Goal: Transaction & Acquisition: Purchase product/service

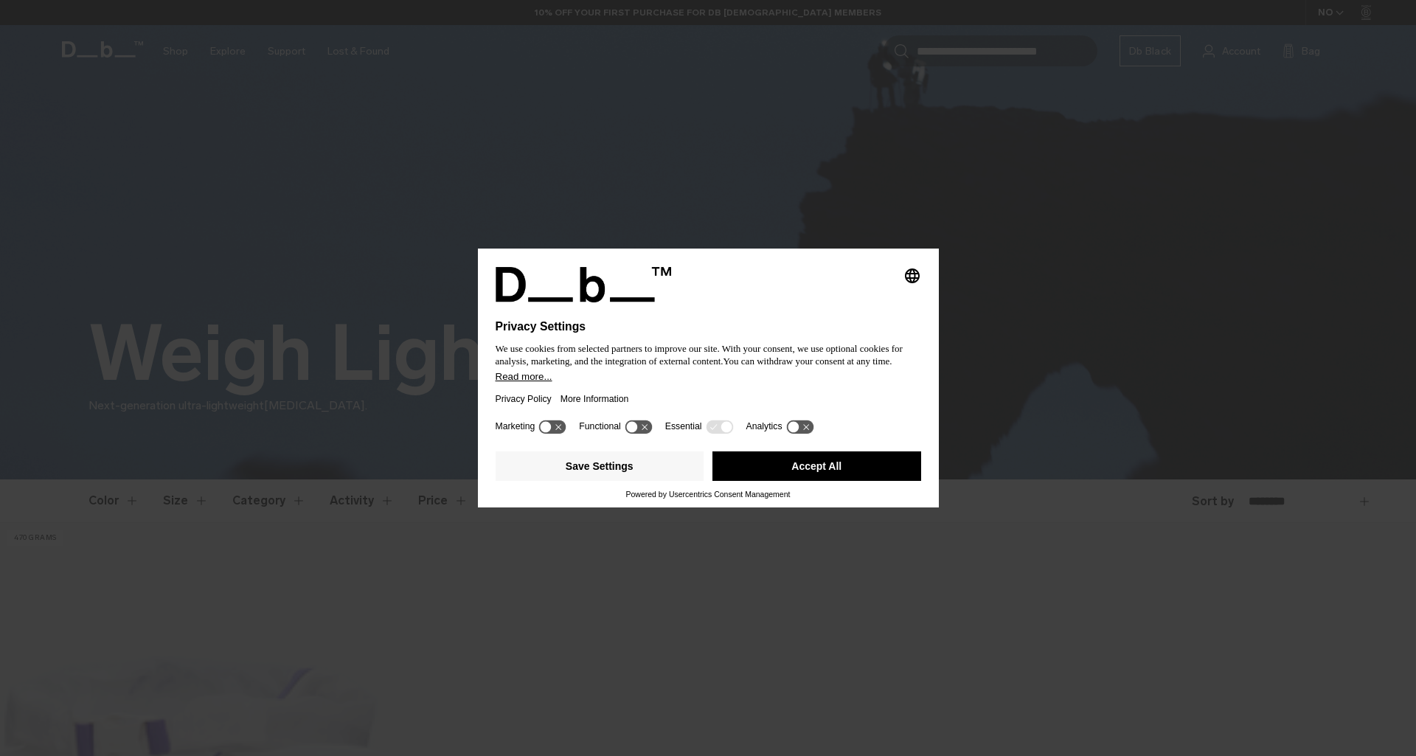
click at [772, 470] on button "Accept All" at bounding box center [816, 465] width 209 height 29
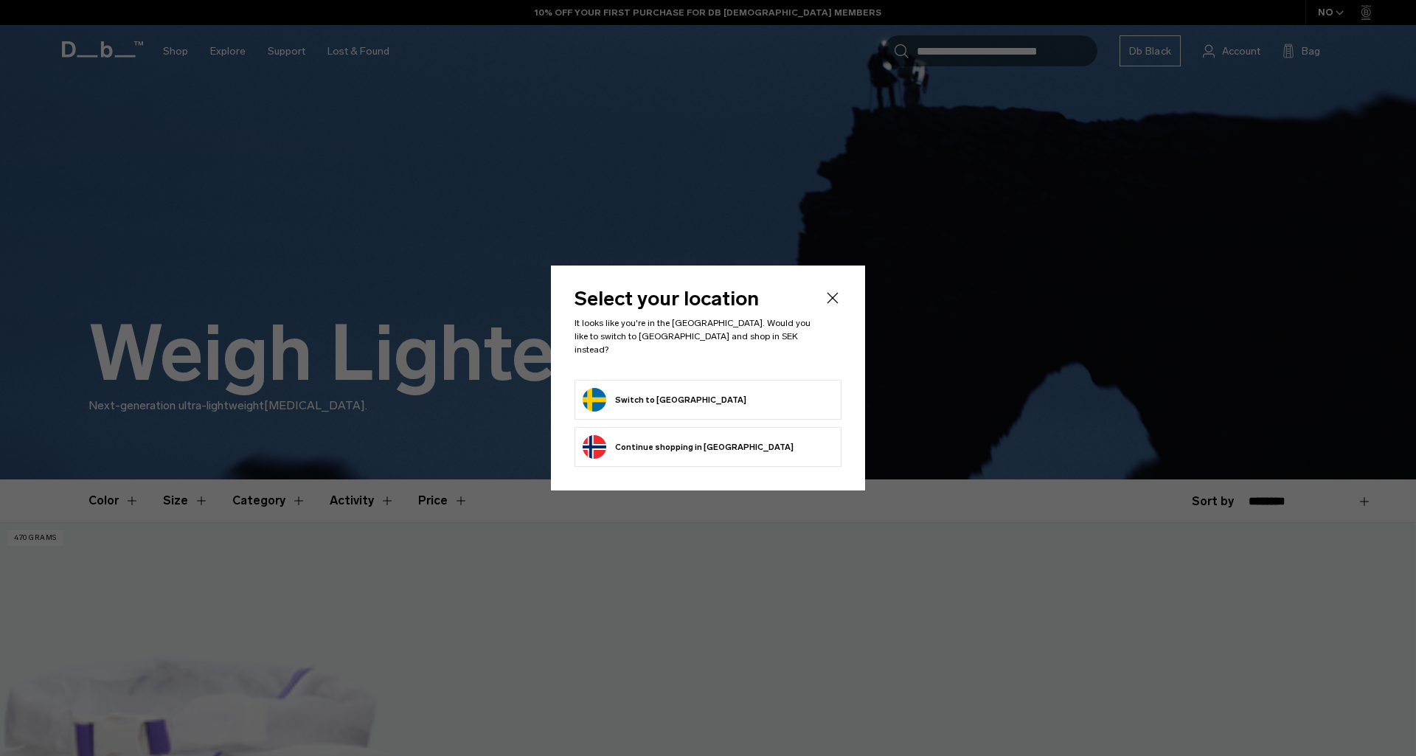
click at [653, 389] on button "Switch to Sweden" at bounding box center [664, 400] width 164 height 24
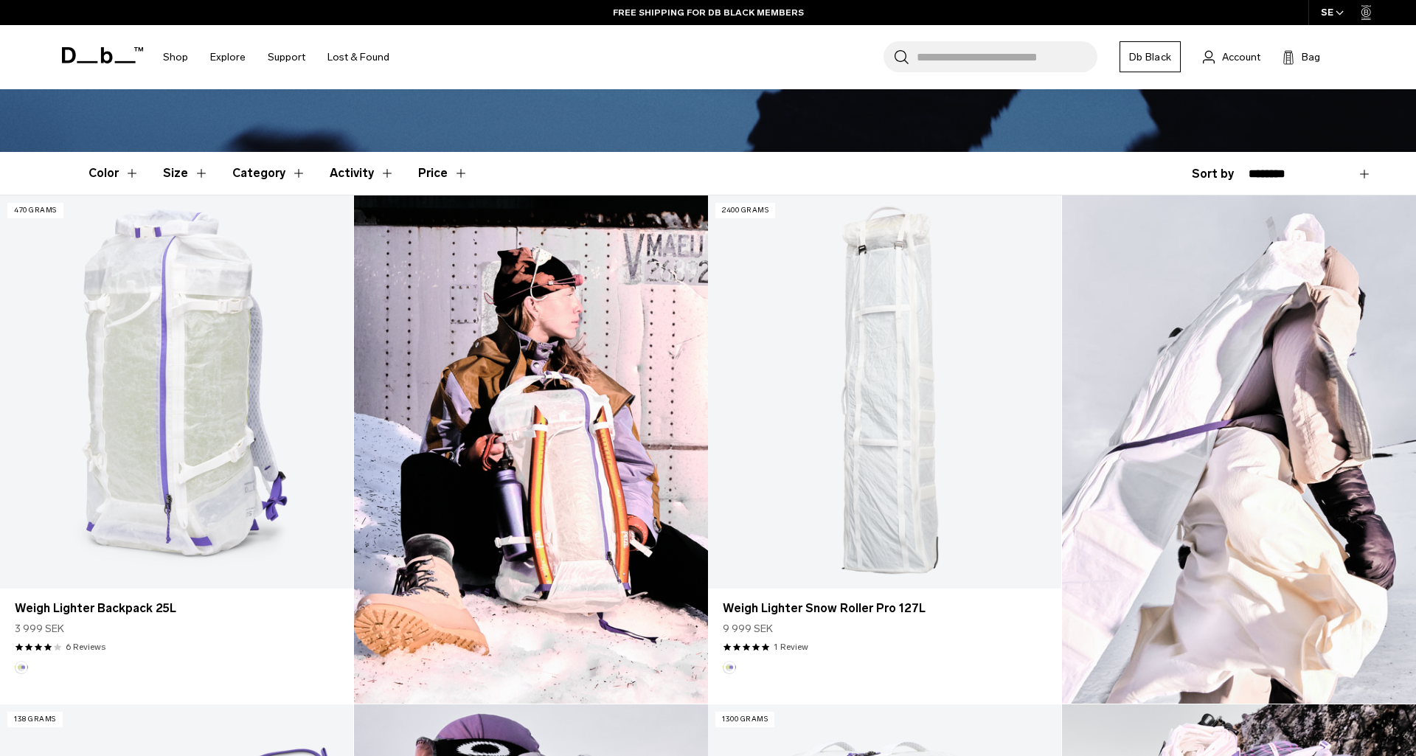
scroll to position [330, 0]
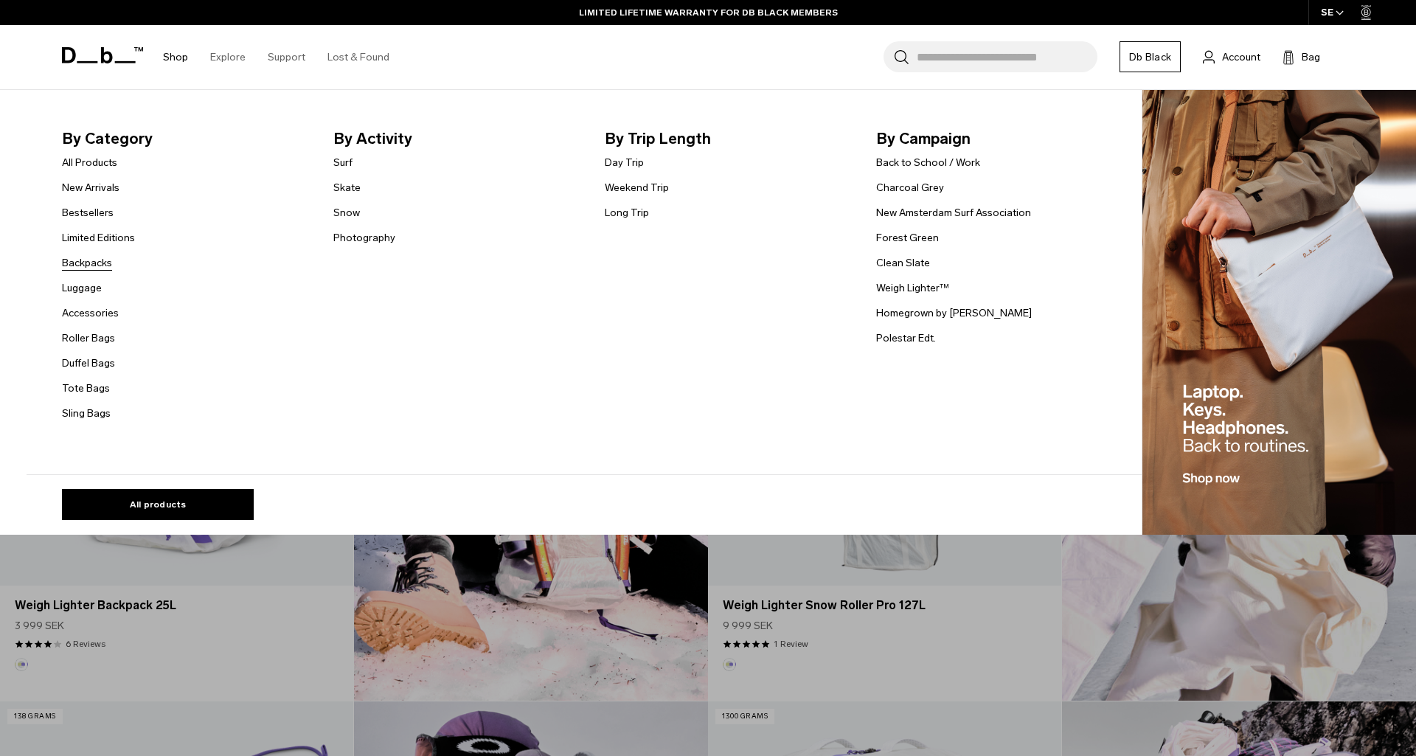
click at [83, 266] on link "Backpacks" at bounding box center [87, 262] width 50 height 15
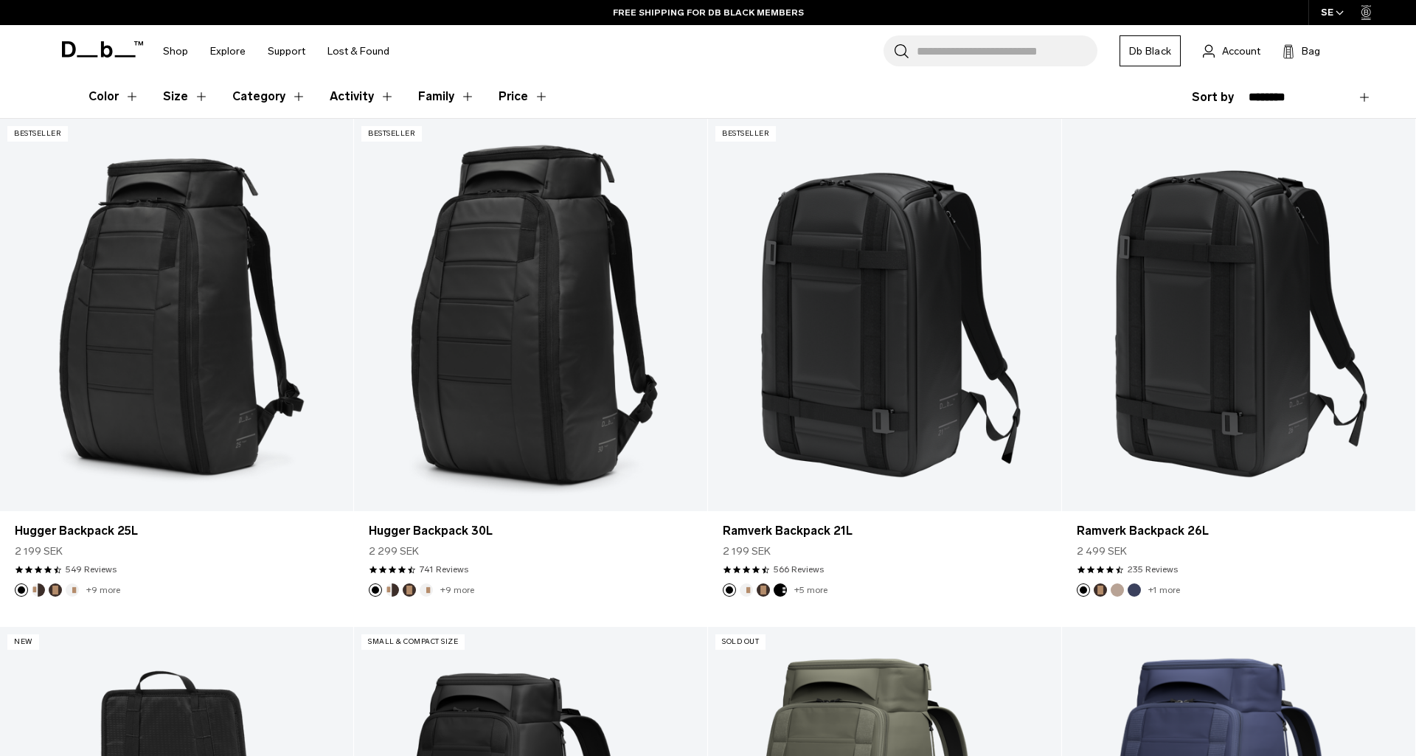
scroll to position [313, 0]
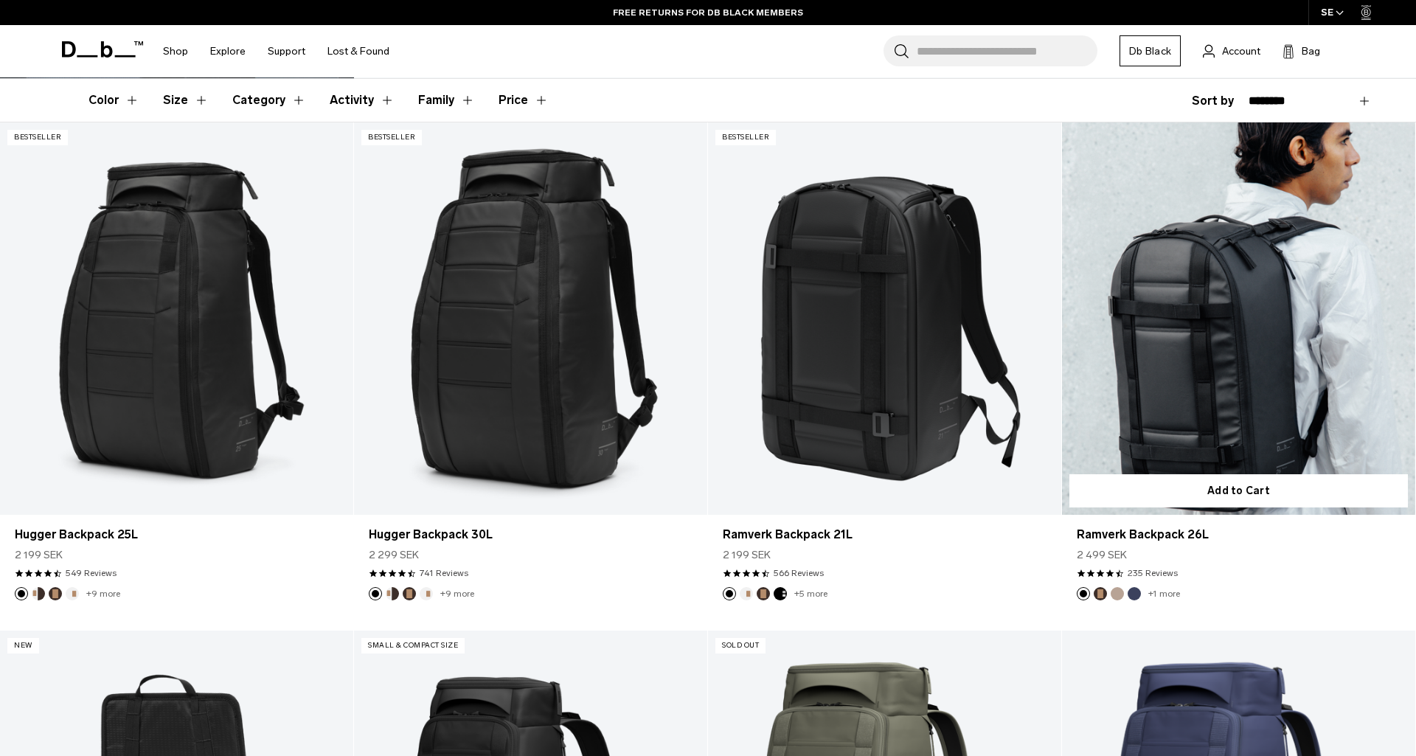
click at [1186, 294] on link "Ramverk Backpack 26L" at bounding box center [1238, 318] width 353 height 392
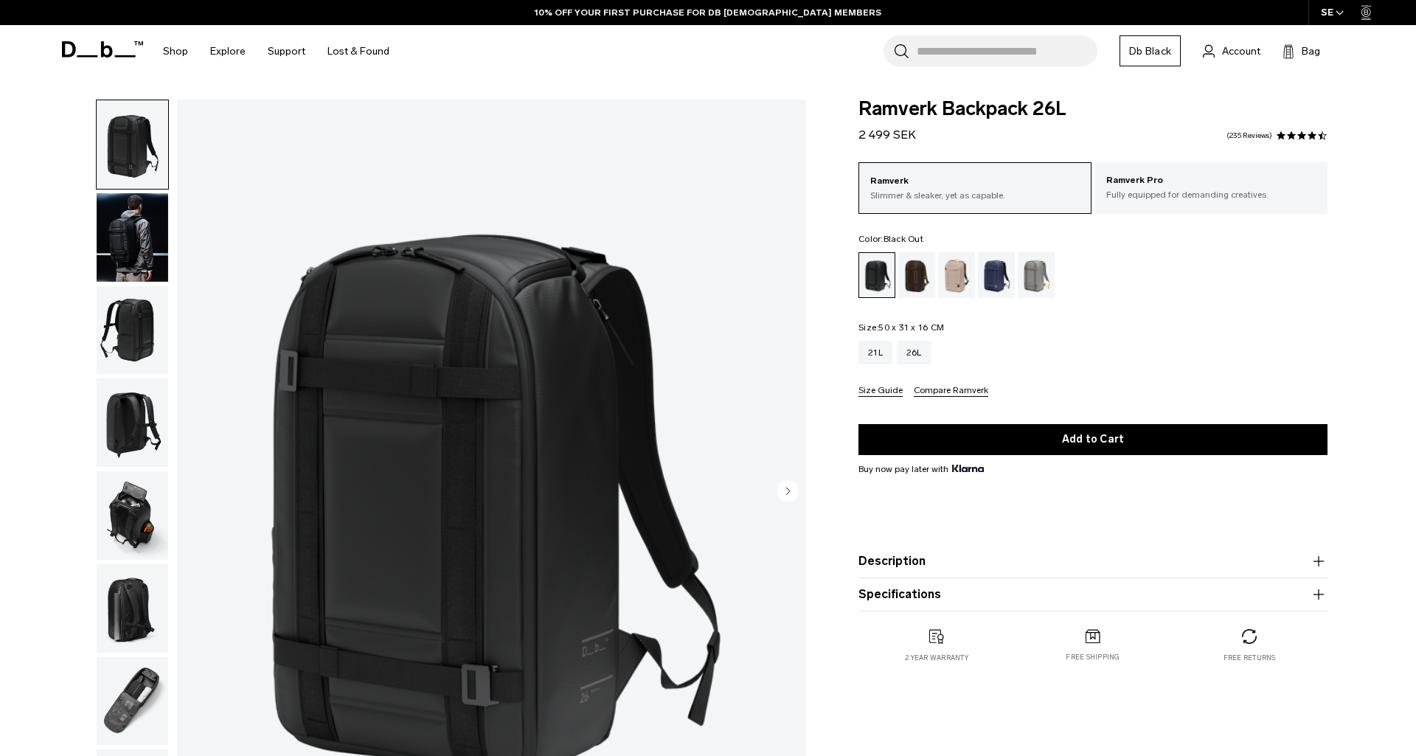
click at [140, 420] on img "button" at bounding box center [133, 422] width 72 height 88
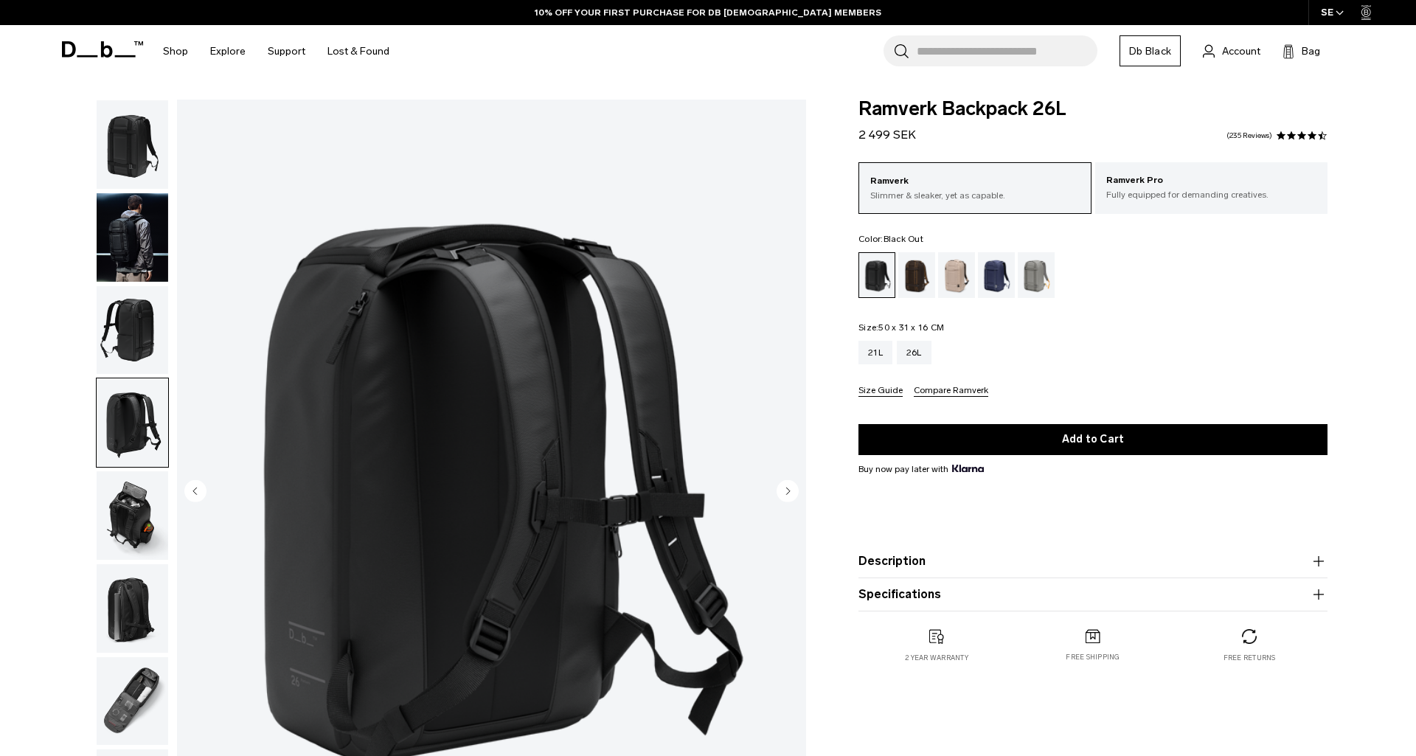
click at [131, 478] on img "button" at bounding box center [133, 515] width 72 height 88
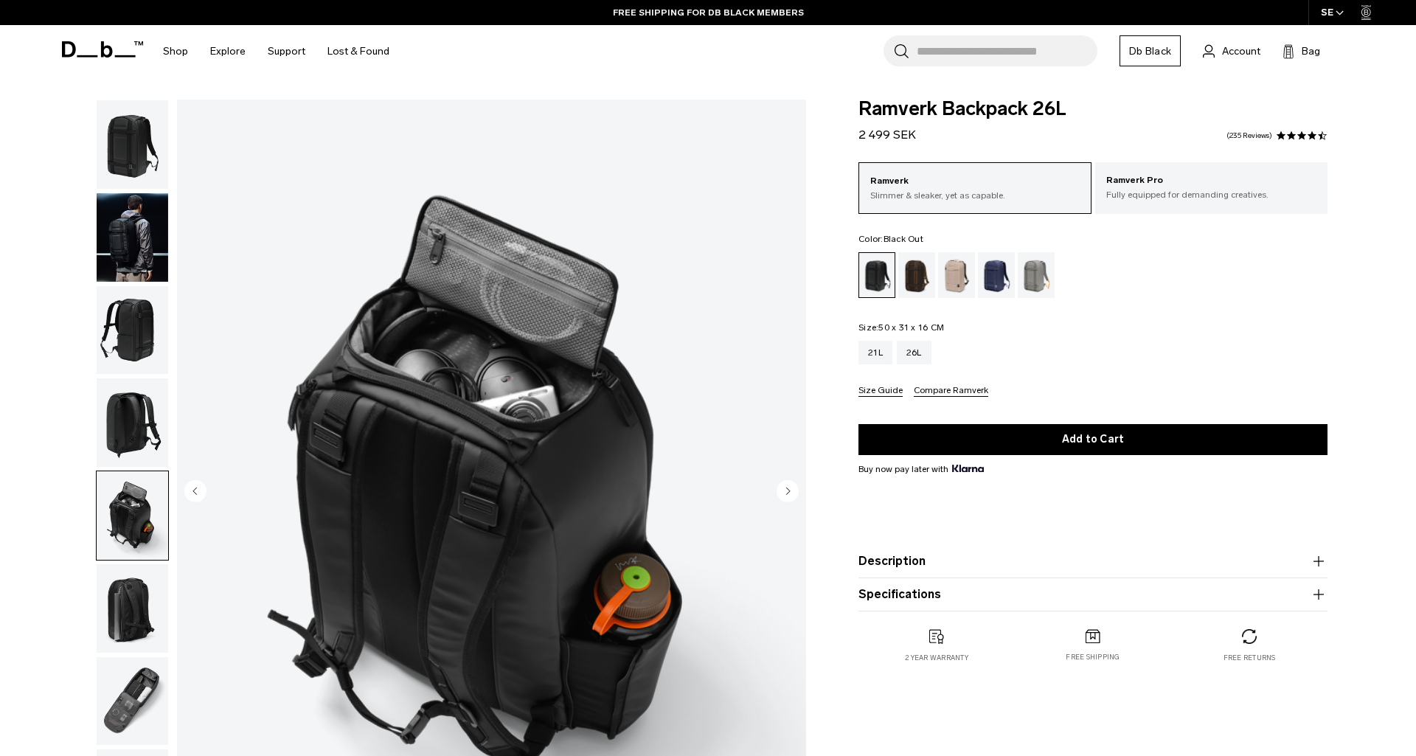
click at [125, 585] on img "button" at bounding box center [133, 608] width 72 height 88
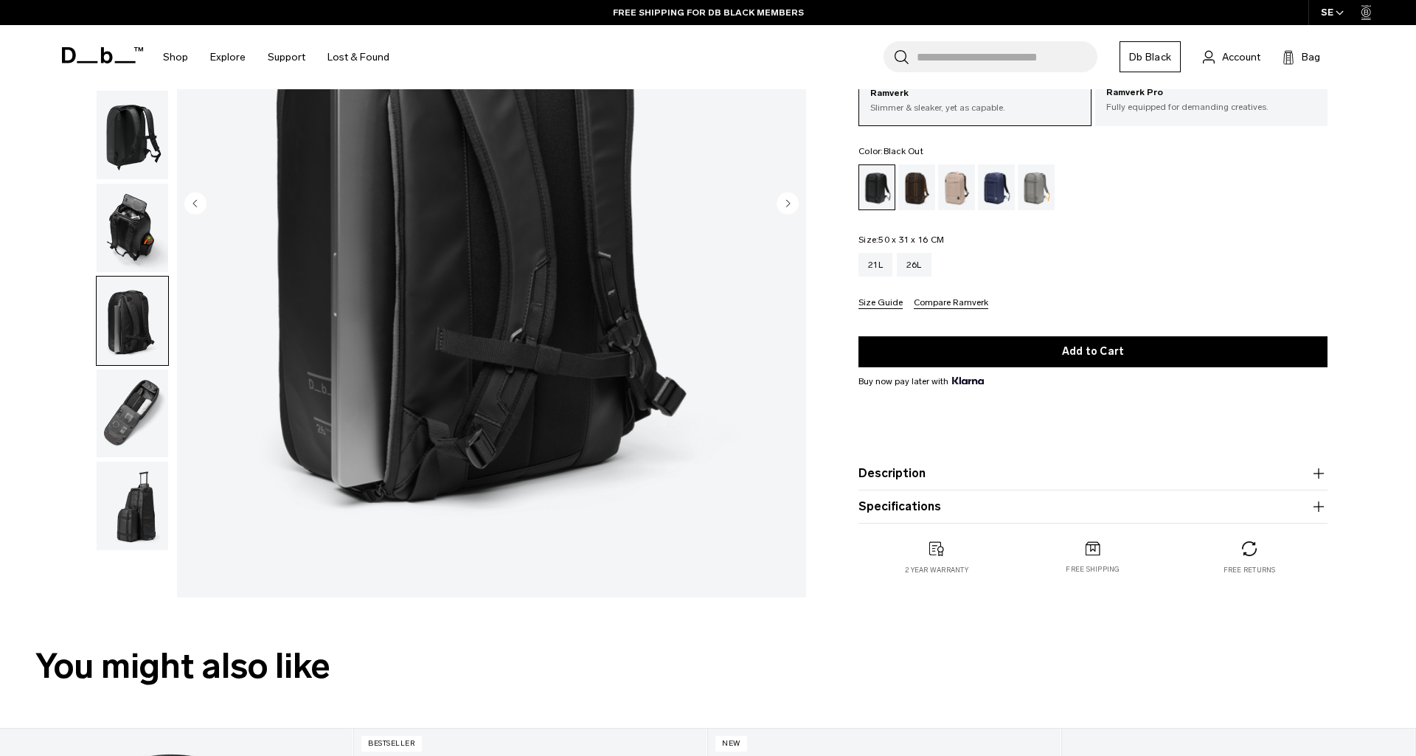
scroll to position [292, 0]
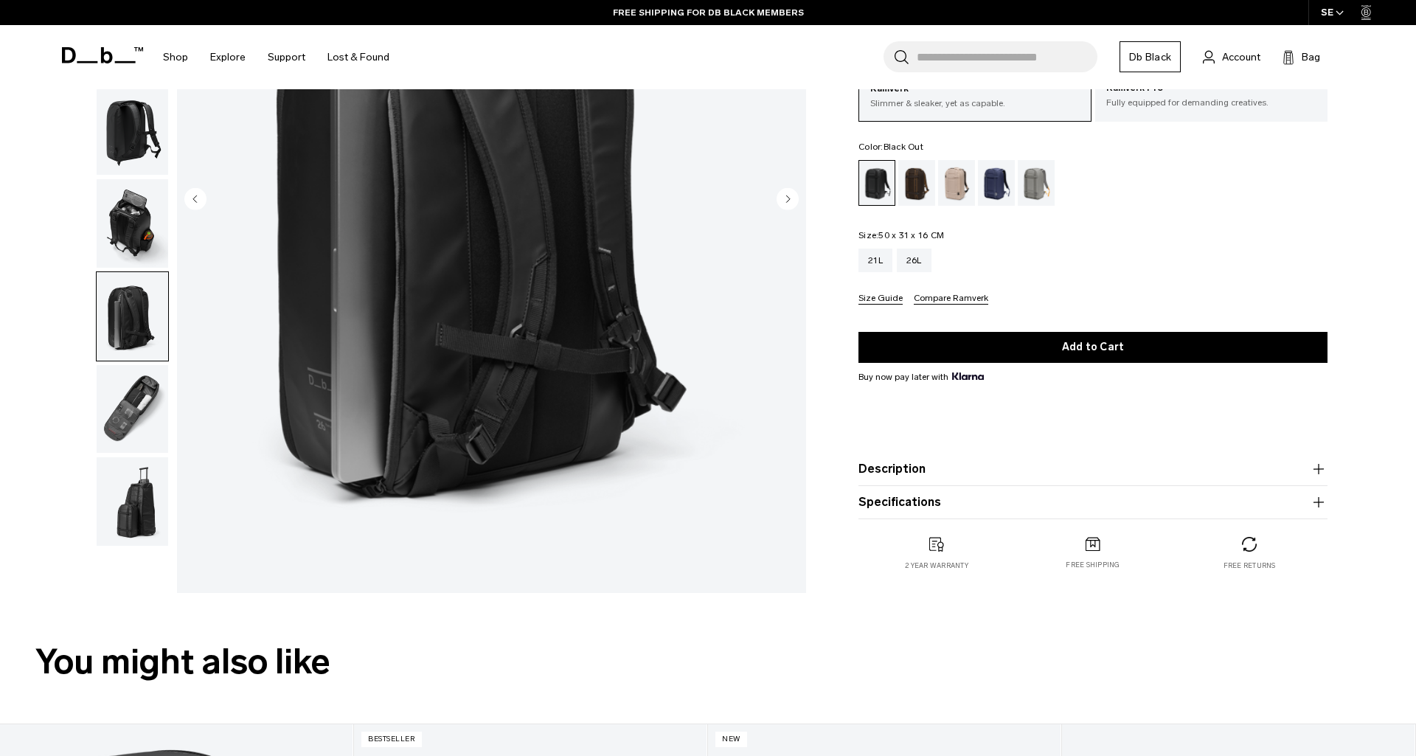
click at [128, 535] on img "button" at bounding box center [133, 501] width 72 height 88
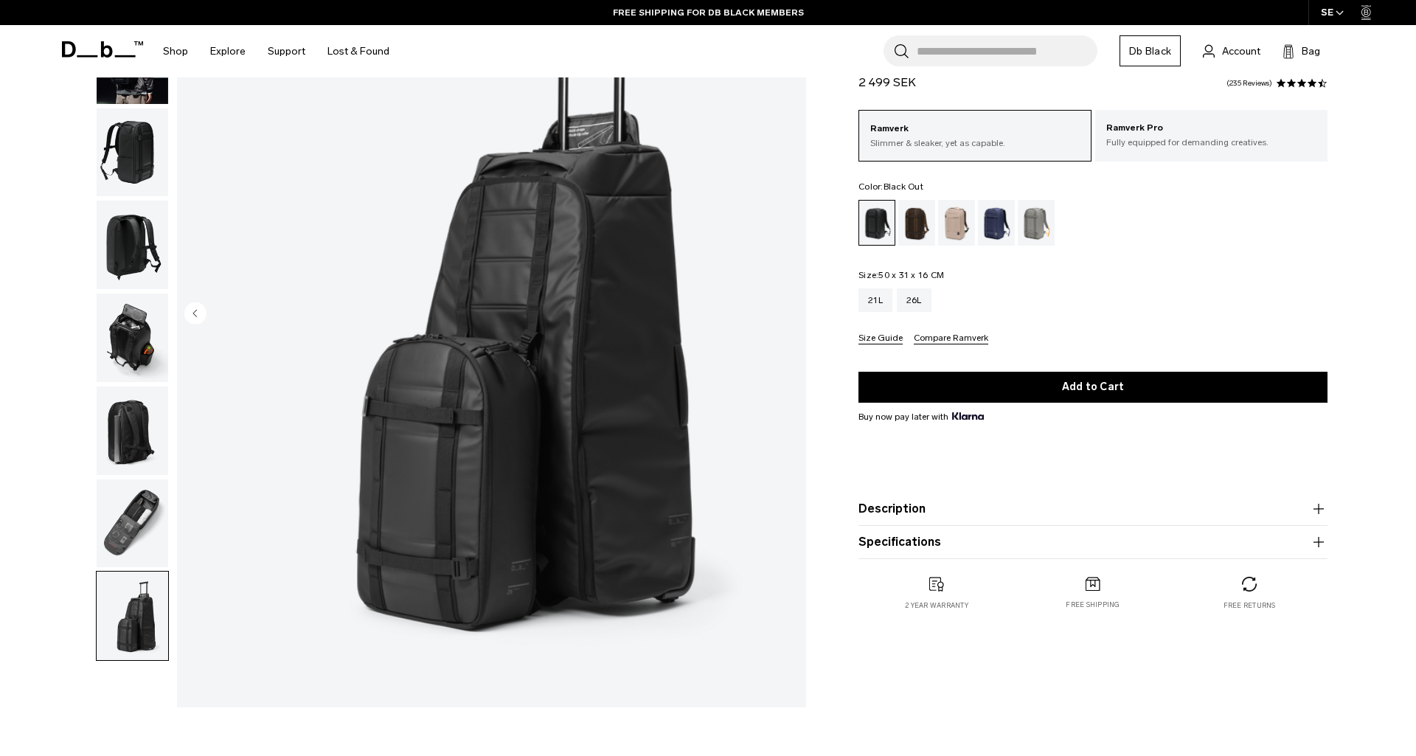
scroll to position [172, 0]
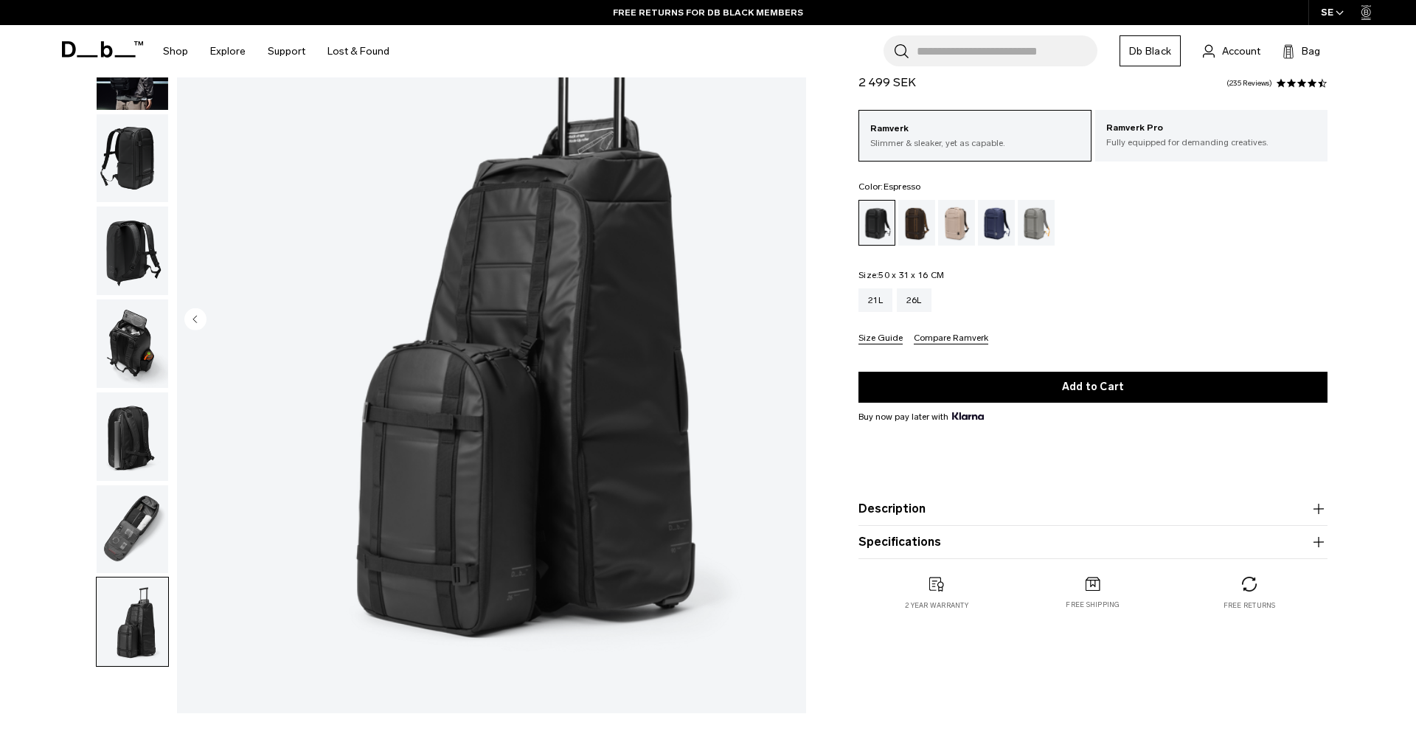
click at [917, 211] on div "Espresso" at bounding box center [917, 223] width 38 height 46
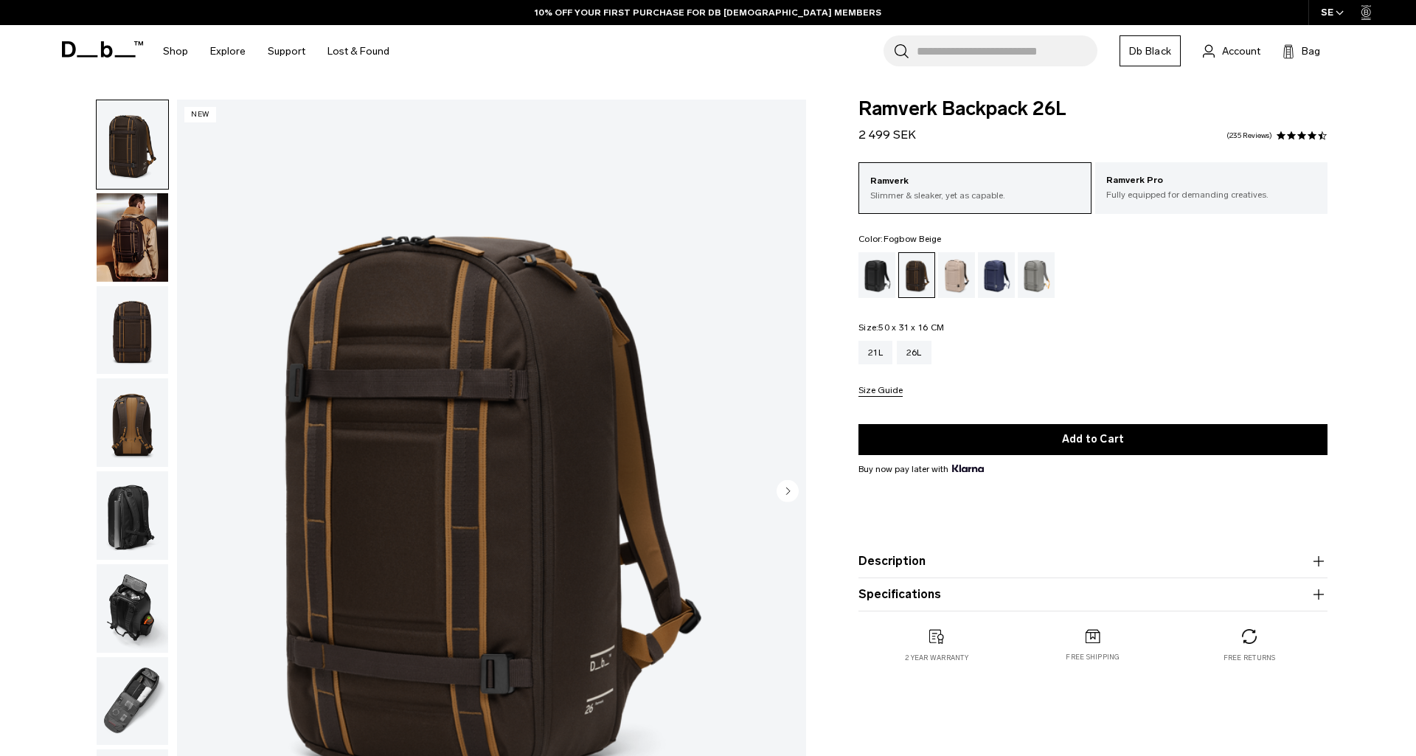
click at [952, 268] on div "Fogbow Beige" at bounding box center [957, 275] width 38 height 46
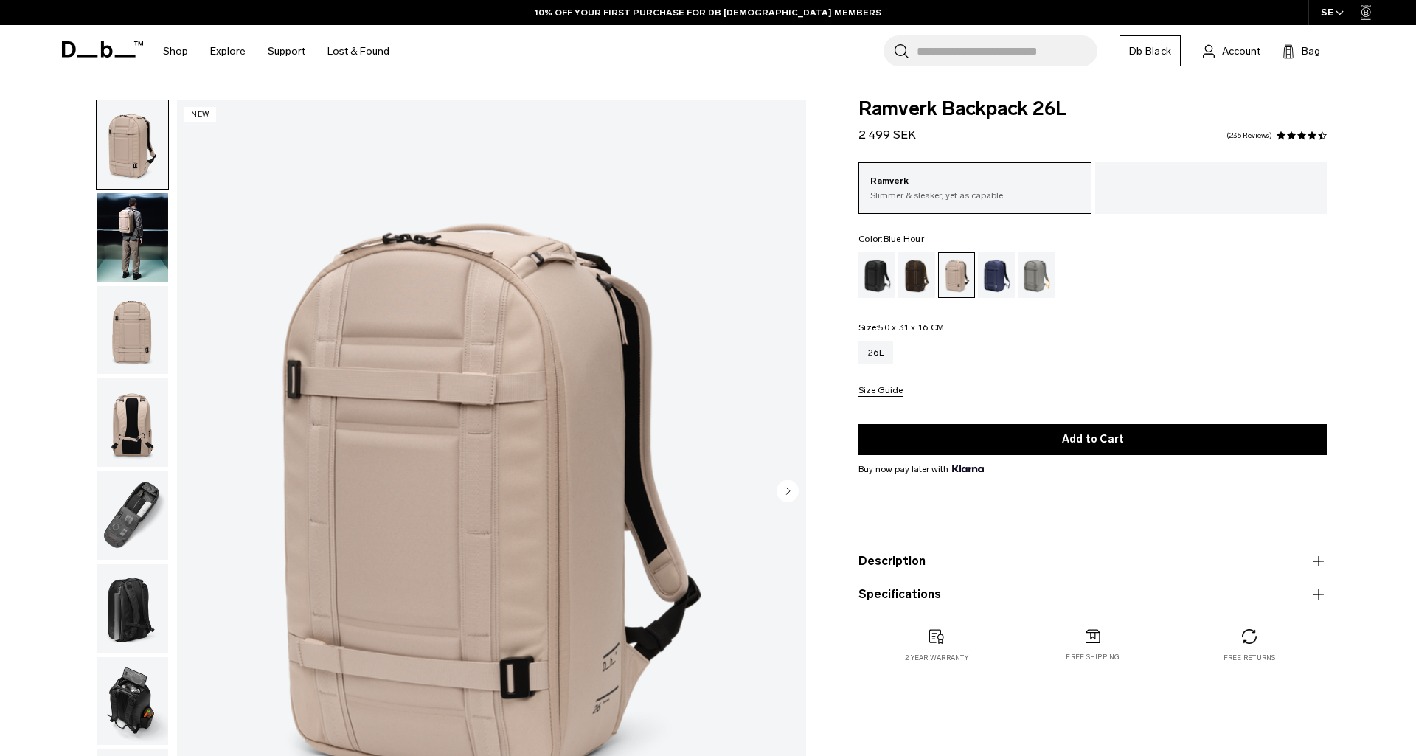
click at [996, 271] on div "Blue Hour" at bounding box center [997, 275] width 38 height 46
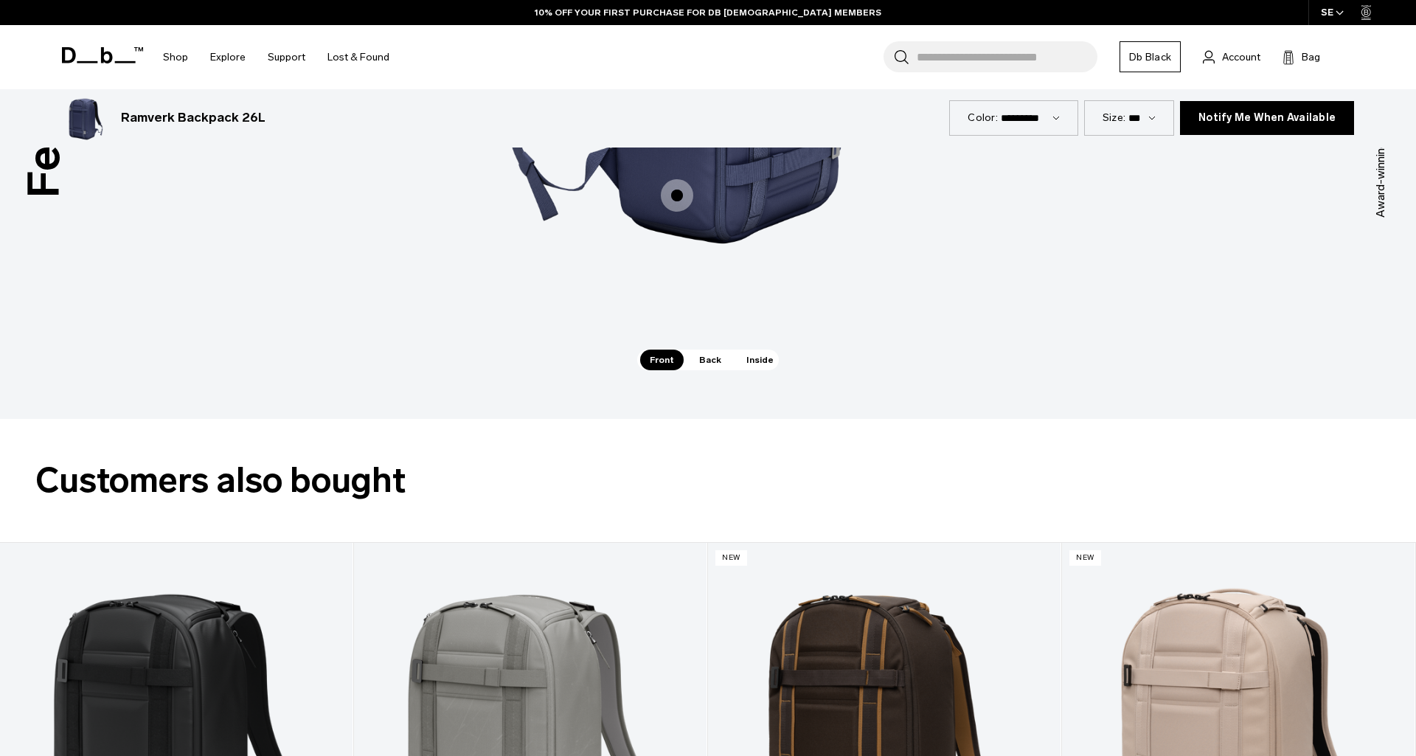
scroll to position [2351, 0]
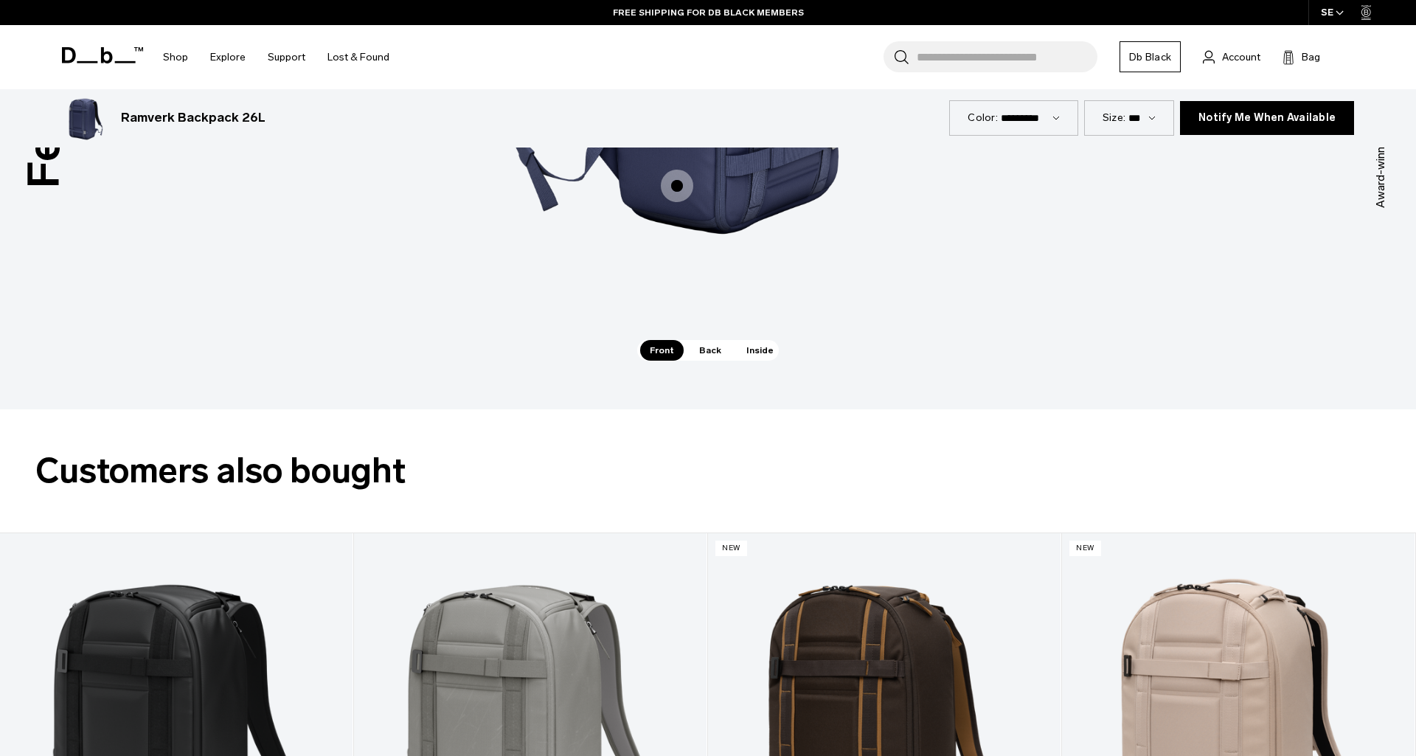
click at [747, 350] on span "Inside" at bounding box center [760, 350] width 46 height 21
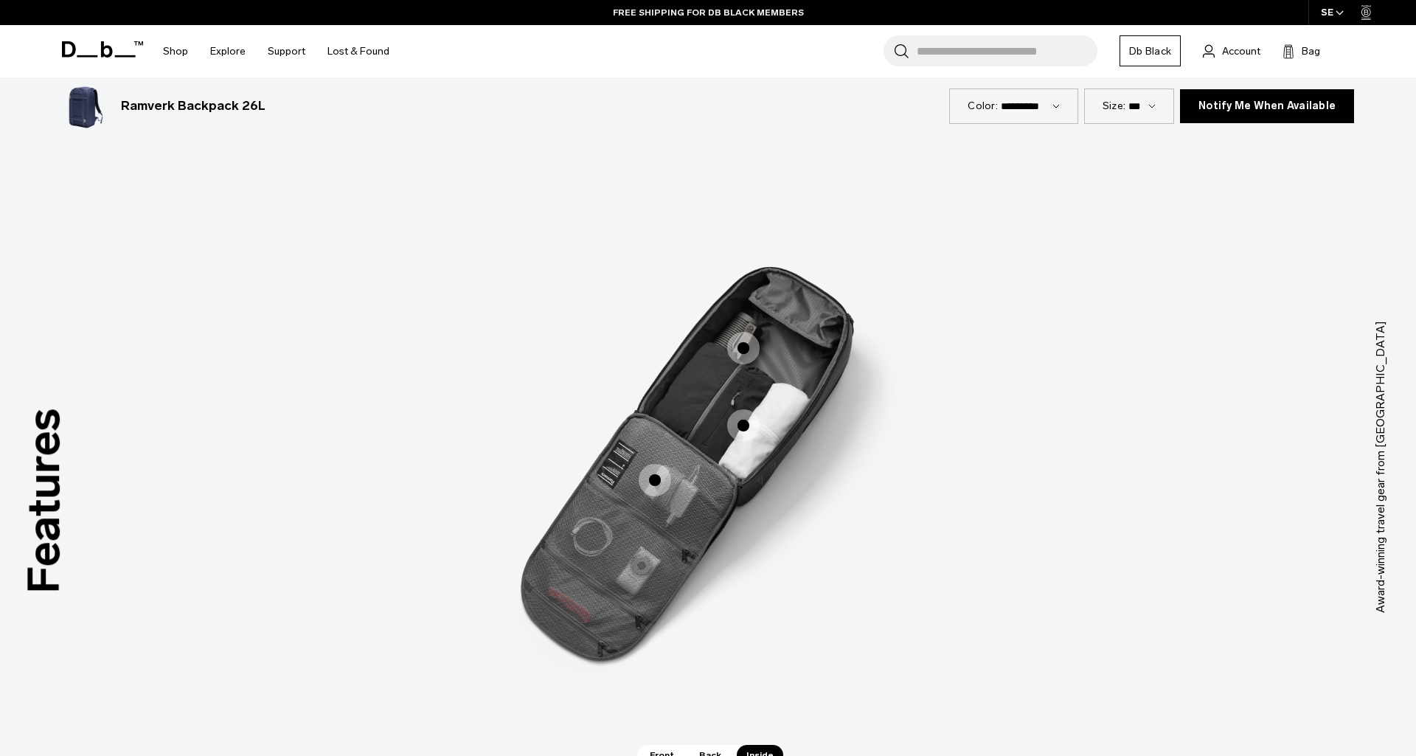
scroll to position [1941, 0]
